Goal: Transaction & Acquisition: Purchase product/service

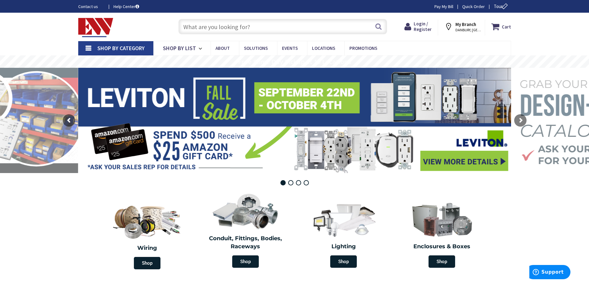
click at [254, 28] on input "text" at bounding box center [282, 26] width 209 height 15
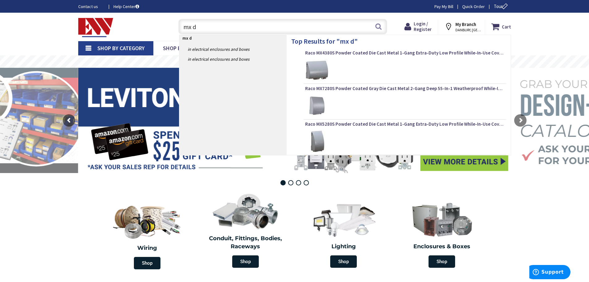
type input "mx d8"
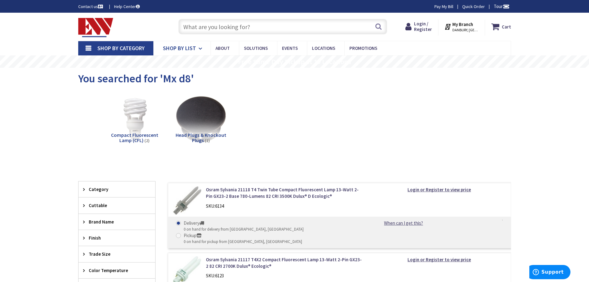
click at [204, 51] on link "Shop By List" at bounding box center [181, 48] width 57 height 14
